Goal: Task Accomplishment & Management: Complete application form

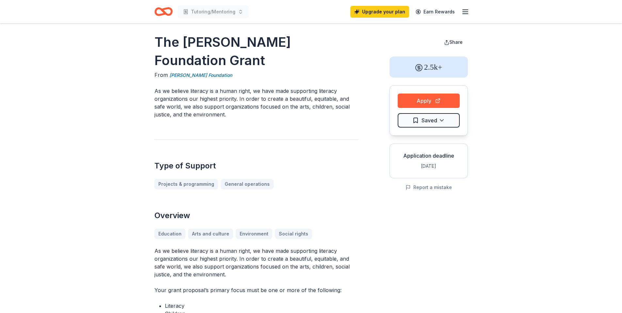
scroll to position [4, 0]
click at [462, 14] on icon "button" at bounding box center [466, 12] width 8 height 8
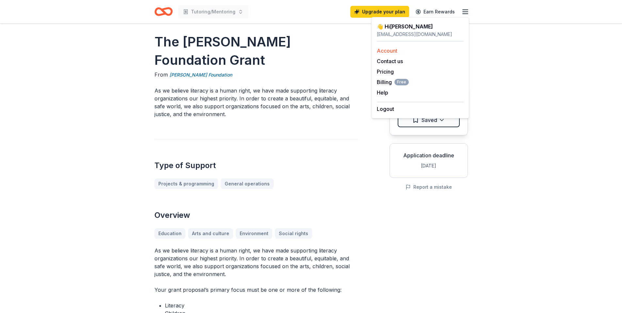
click at [385, 49] on link "Account" at bounding box center [387, 50] width 21 height 7
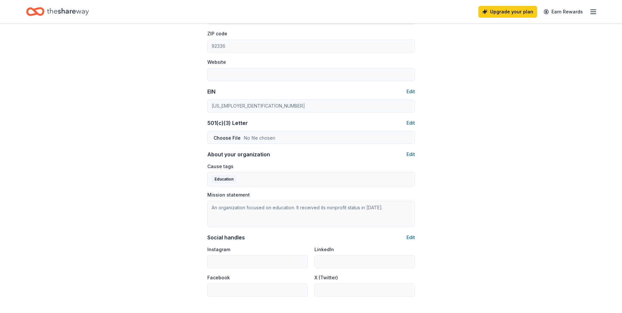
scroll to position [265, 0]
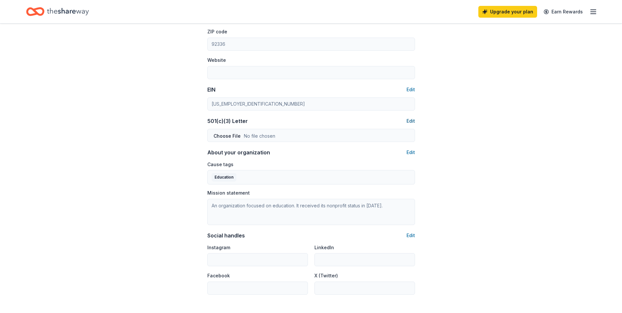
click at [412, 120] on button "Edit" at bounding box center [411, 121] width 8 height 8
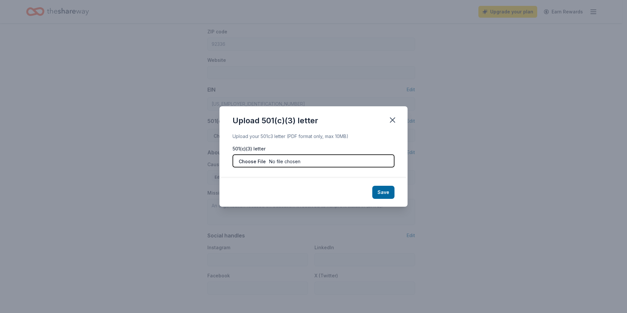
click at [295, 161] on input "file" at bounding box center [314, 160] width 162 height 13
type input "C:\fakepath\Sage Pathways 501 c3.pdf"
click at [381, 193] on button "Save" at bounding box center [383, 192] width 22 height 13
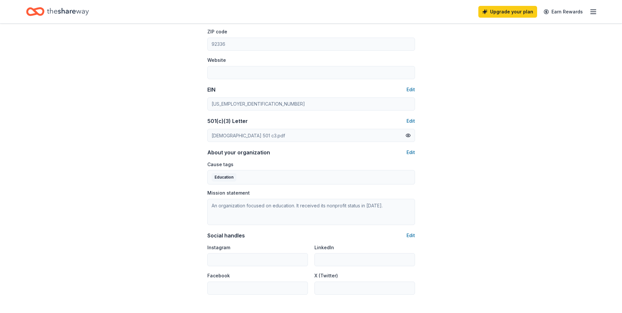
click at [464, 230] on div "Account About me Profile Edit First name Lisa Last name Ross Role Executive Dir…" at bounding box center [311, 51] width 622 height 584
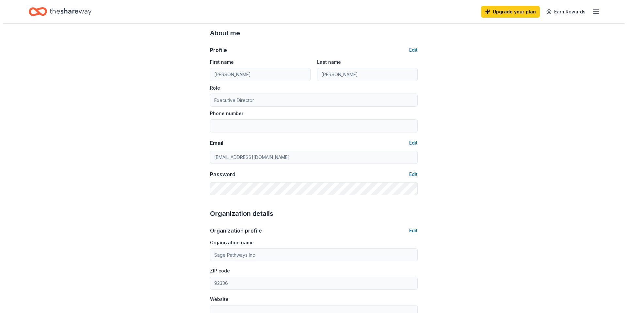
scroll to position [0, 0]
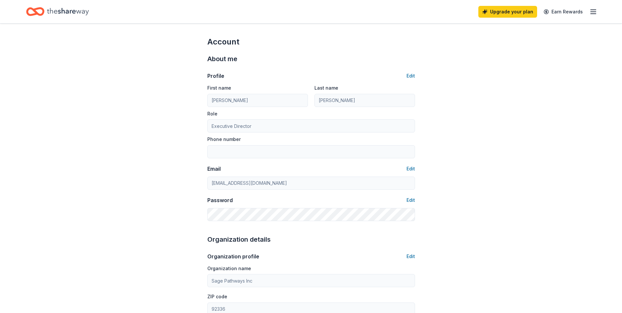
click at [56, 13] on icon "Home" at bounding box center [68, 11] width 42 height 13
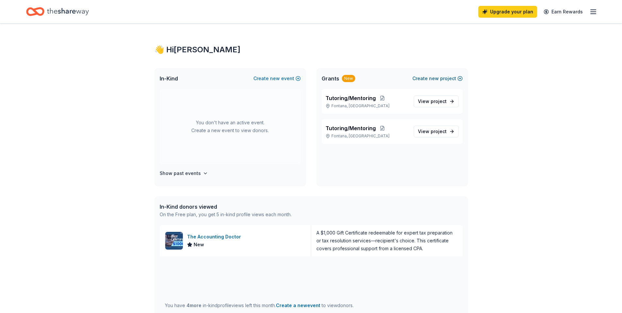
click at [423, 77] on button "Create new project" at bounding box center [438, 78] width 50 height 8
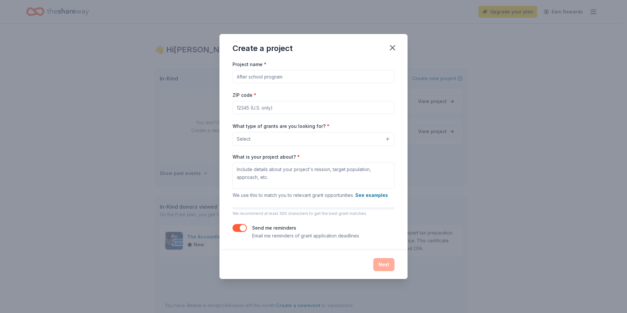
click at [300, 78] on input "Project name *" at bounding box center [314, 76] width 162 height 13
click at [256, 76] on input "Tutoring/Mentoring" at bounding box center [314, 76] width 162 height 13
click at [288, 74] on input "Tutoring and Mentoring" at bounding box center [314, 76] width 162 height 13
type input "Tutoring and Mentoring"
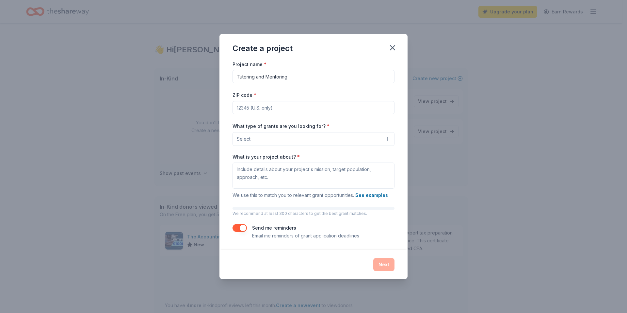
click at [375, 139] on button "Select" at bounding box center [314, 139] width 162 height 14
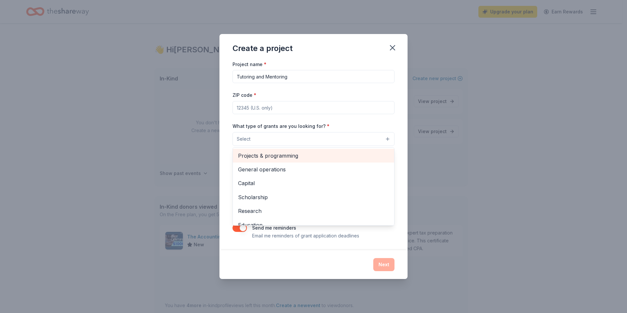
click at [290, 153] on span "Projects & programming" at bounding box center [313, 155] width 151 height 8
click at [273, 158] on span "General operations" at bounding box center [313, 156] width 151 height 8
click at [265, 155] on span "Capital" at bounding box center [313, 156] width 151 height 8
click at [266, 156] on span "Scholarship" at bounding box center [313, 156] width 151 height 8
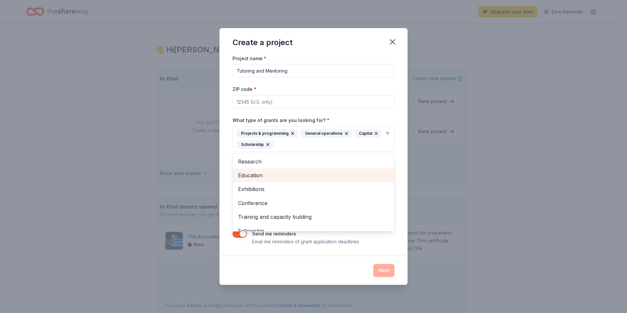
click at [265, 170] on div "Education" at bounding box center [313, 175] width 161 height 14
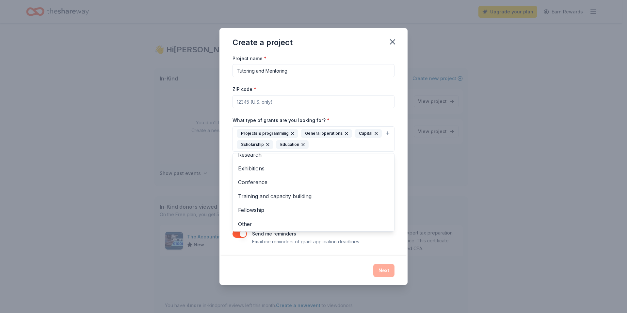
scroll to position [8, 0]
click at [373, 243] on div "Project name * Tutoring and Mentoring ZIP code * What type of grants are you lo…" at bounding box center [314, 149] width 162 height 191
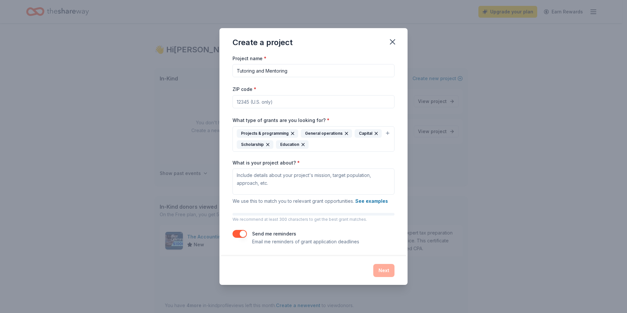
click at [250, 100] on input "ZIP code *" at bounding box center [314, 101] width 162 height 13
type input "92336"
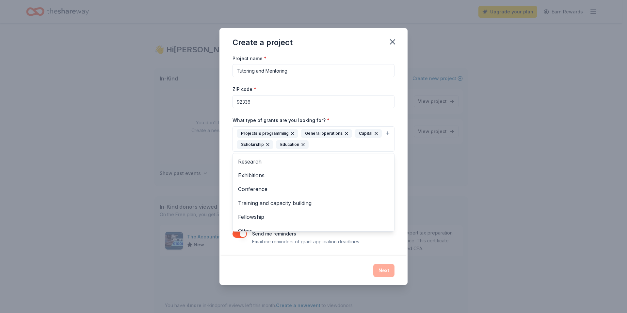
click at [259, 126] on button "Projects & programming General operations Capital Scholarship Education" at bounding box center [314, 138] width 162 height 25
click at [402, 193] on div "Project name * Tutoring and Mentoring ZIP code * 92336 What type of grants are …" at bounding box center [314, 155] width 188 height 202
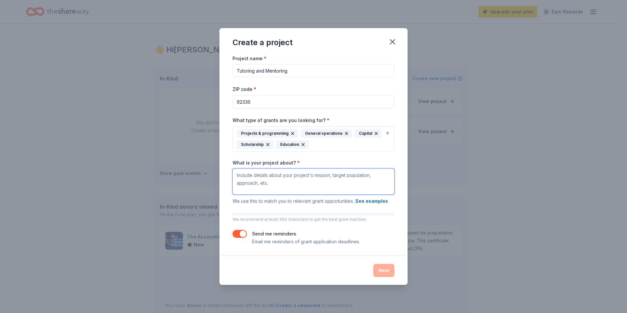
click at [305, 174] on textarea "What is your project about? *" at bounding box center [314, 181] width 162 height 26
paste textarea "Sage Pathways, Inc. offers tailored tutoring and mentorship programs, held virt…"
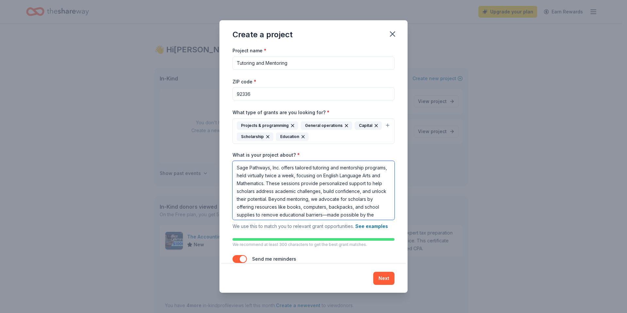
scroll to position [14, 0]
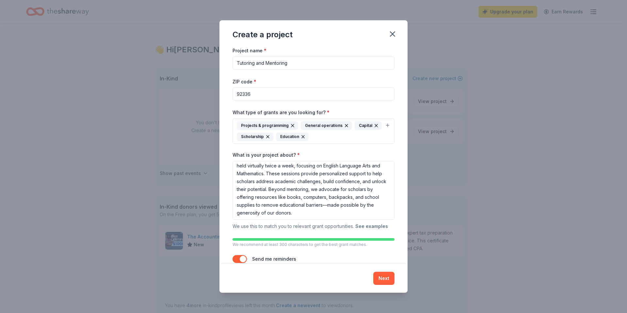
click at [366, 226] on button "See examples" at bounding box center [371, 226] width 33 height 8
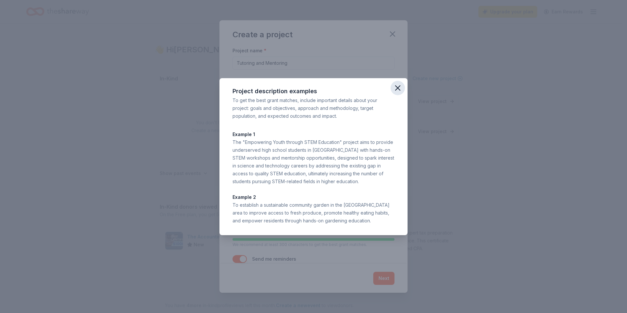
click at [398, 87] on icon "button" at bounding box center [398, 88] width 5 height 5
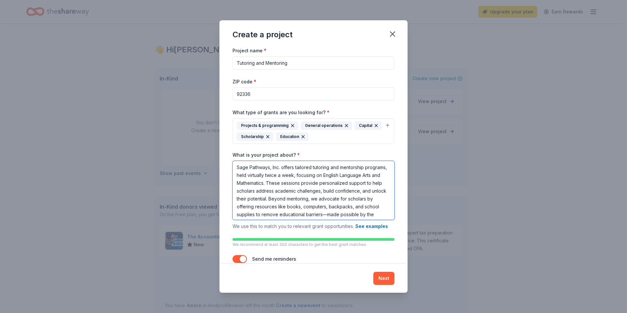
scroll to position [0, 0]
click at [269, 185] on textarea "Sage Pathways, Inc. offers tailored tutoring and mentorship programs, held virt…" at bounding box center [314, 190] width 162 height 59
click at [270, 208] on textarea "Sage Pathways, Inc. offers tailored tutoring and mentorship programs, held virt…" at bounding box center [314, 190] width 162 height 59
click at [263, 204] on textarea "Sage Pathways, Inc. offers tailored tutoring and mentorship programs, held virt…" at bounding box center [314, 190] width 162 height 59
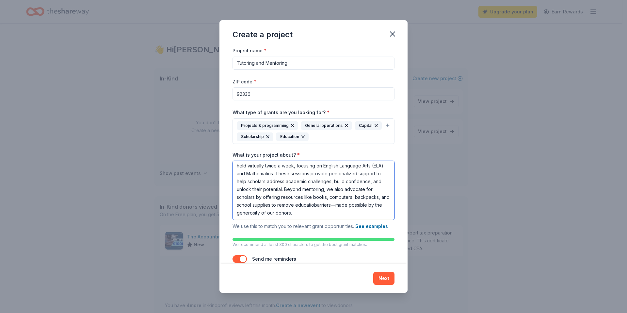
scroll to position [10, 0]
click at [237, 197] on textarea "Sage Pathways, Inc. offers tailored tutoring and mentorship programs, held virt…" at bounding box center [314, 190] width 162 height 59
drag, startPoint x: 353, startPoint y: 197, endPoint x: 326, endPoint y: 198, distance: 27.2
click at [326, 198] on textarea "Sage Pathways, Inc. offers tailored tutoring and mentorship programs, held virt…" at bounding box center [314, 190] width 162 height 59
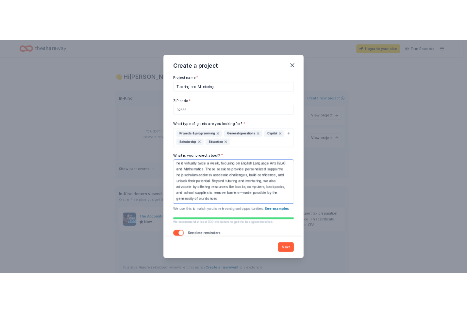
scroll to position [0, 0]
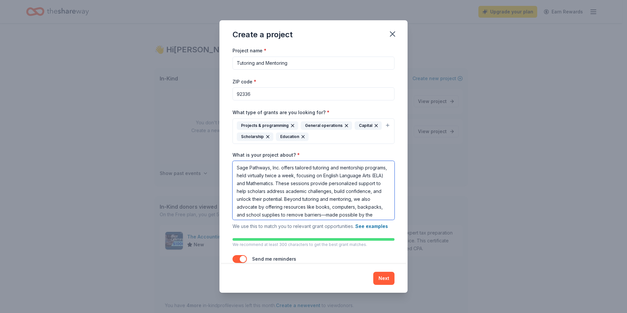
drag, startPoint x: 365, startPoint y: 215, endPoint x: 232, endPoint y: 164, distance: 142.3
click at [232, 164] on div "Project name * Tutoring and Mentoring ZIP code * 92336 What type of grants are …" at bounding box center [314, 154] width 188 height 217
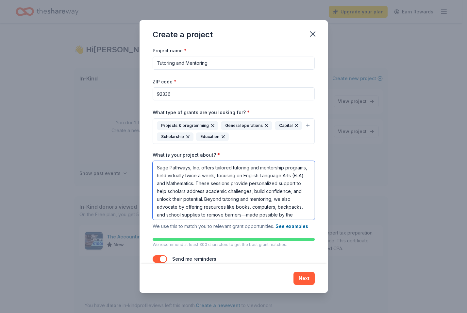
scroll to position [10, 0]
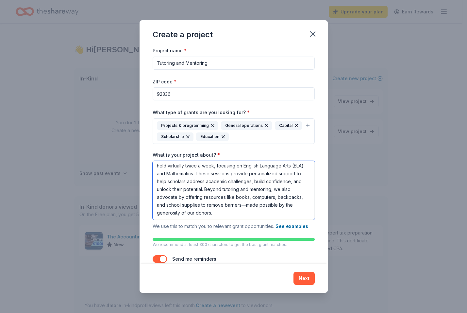
click at [179, 213] on textarea "Sage Pathways, Inc. offers tailored tutoring and mentorship programs, held virt…" at bounding box center [234, 190] width 162 height 59
type textarea "Sage Pathways, Inc. offers tailored tutoring and mentorship programs, held virt…"
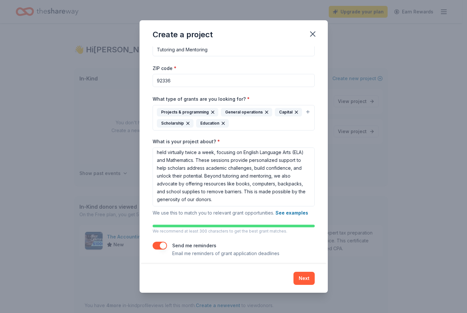
scroll to position [17, 0]
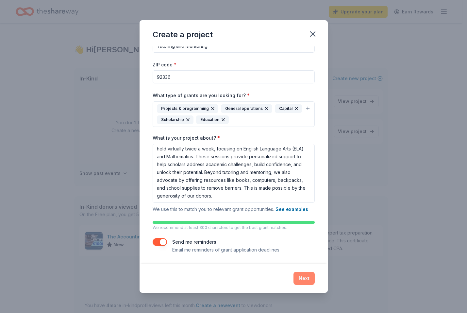
click at [300, 277] on button "Next" at bounding box center [303, 277] width 21 height 13
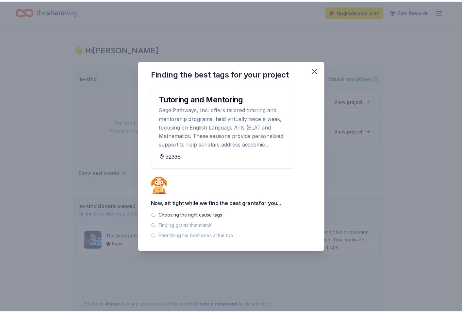
scroll to position [0, 0]
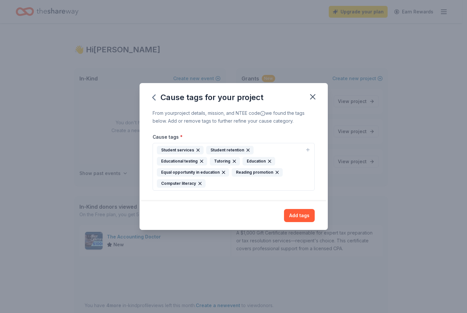
click at [219, 162] on div "Tutoring" at bounding box center [225, 161] width 30 height 8
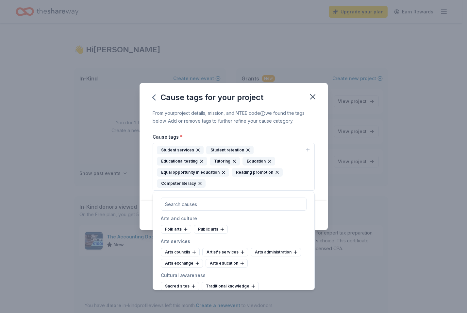
click at [223, 159] on div "Tutoring" at bounding box center [225, 161] width 30 height 8
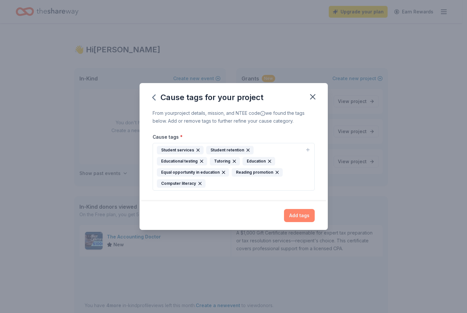
click at [292, 215] on button "Add tags" at bounding box center [299, 215] width 31 height 13
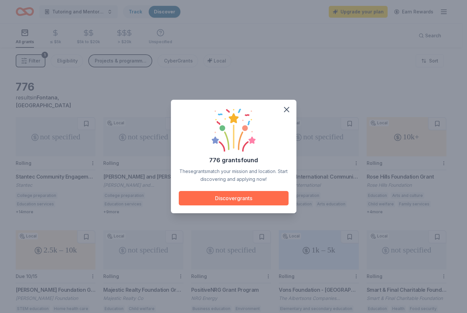
click at [260, 198] on button "Discover grants" at bounding box center [234, 198] width 110 height 14
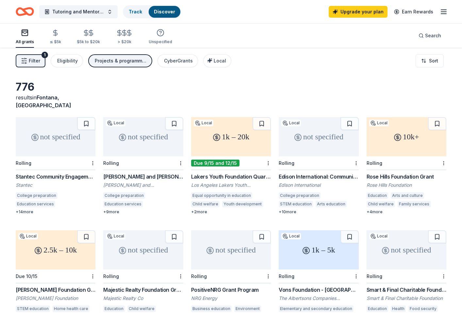
click at [228, 140] on div "1k – 20k" at bounding box center [231, 136] width 80 height 39
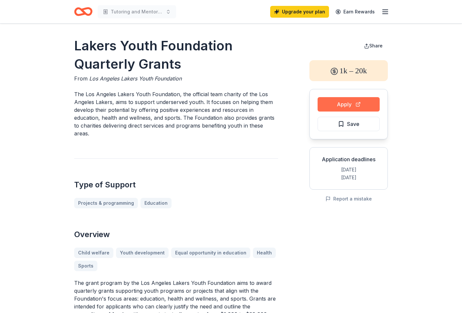
click at [352, 106] on button "Apply" at bounding box center [349, 104] width 62 height 14
